Goal: Task Accomplishment & Management: Manage account settings

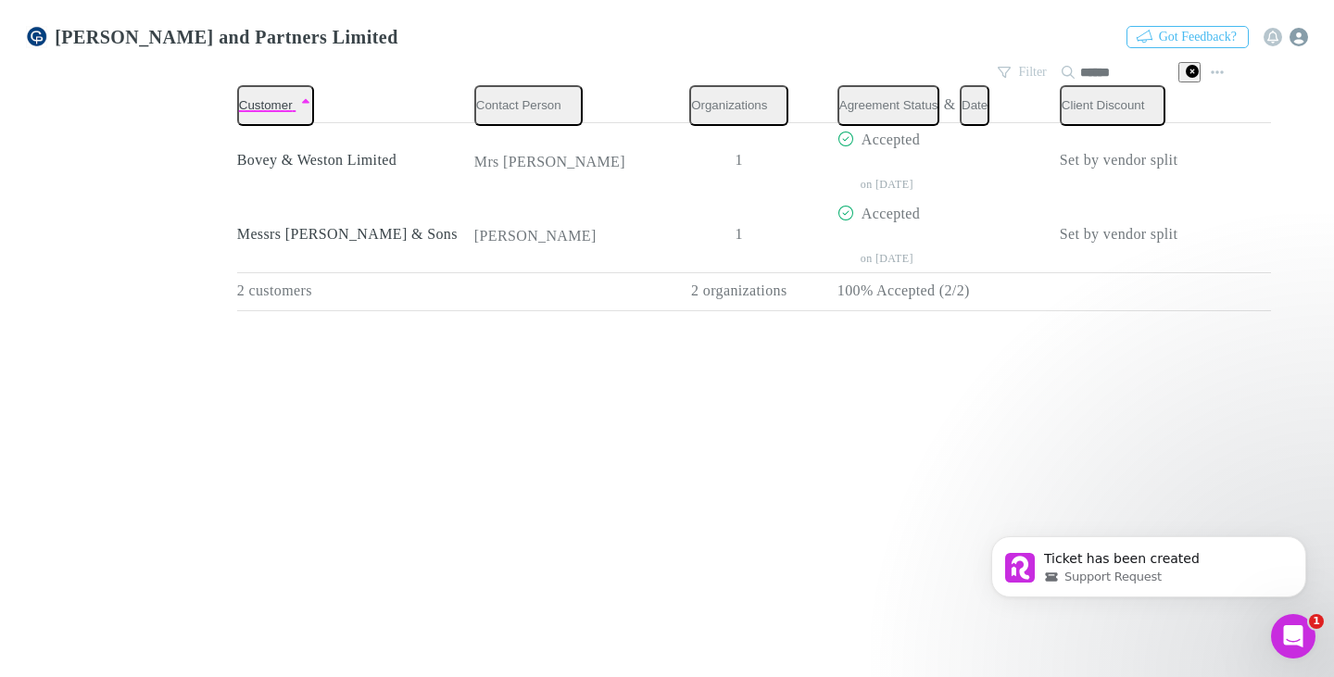
click at [1308, 31] on icon "button" at bounding box center [1299, 37] width 19 height 19
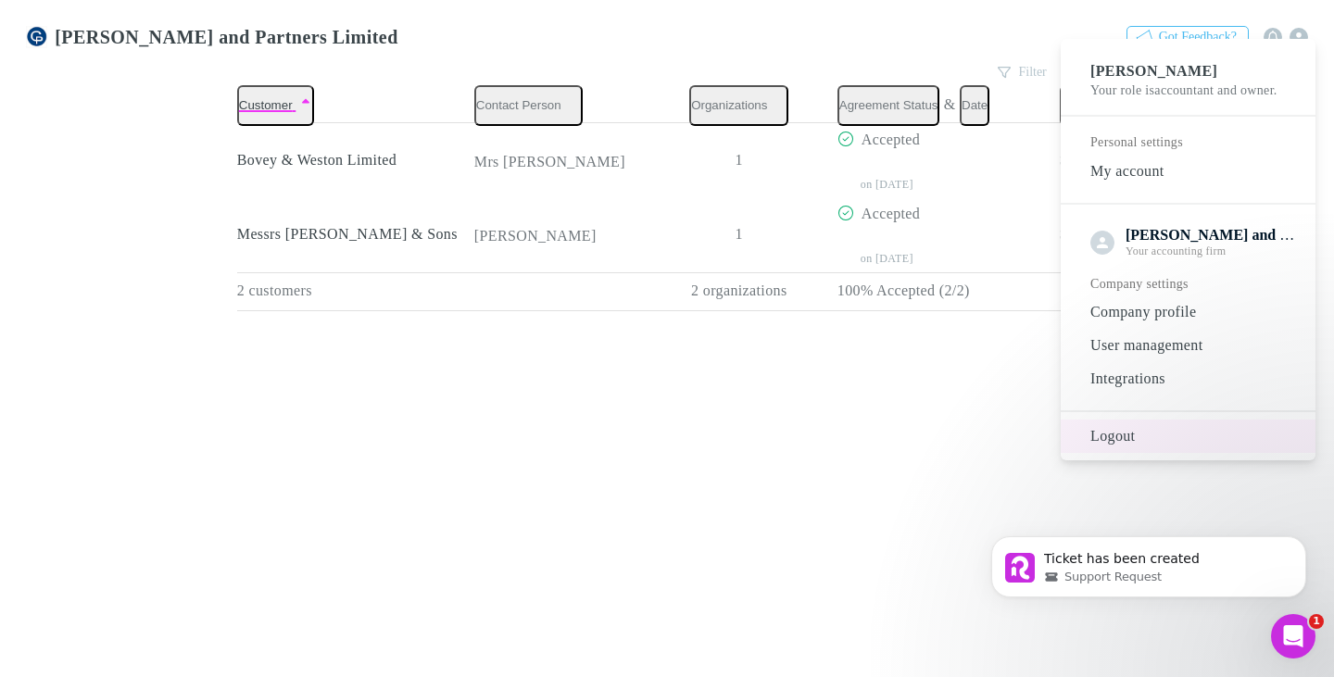
click at [1133, 447] on span "Logout" at bounding box center [1188, 436] width 225 height 22
